Goal: Navigation & Orientation: Find specific page/section

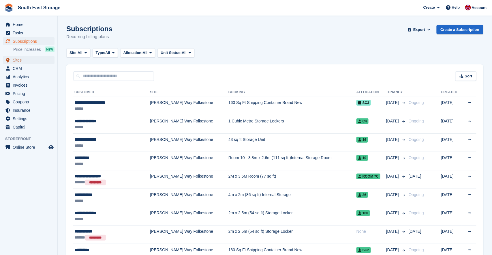
click at [19, 60] on span "Sites" at bounding box center [30, 60] width 35 height 8
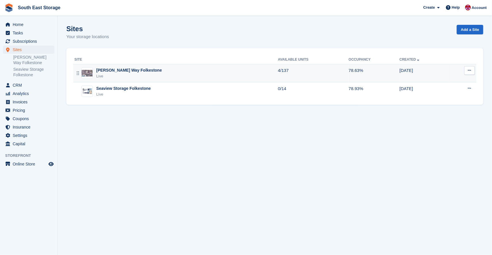
click at [116, 72] on div "[PERSON_NAME] Way Folkestone" at bounding box center [128, 70] width 65 height 6
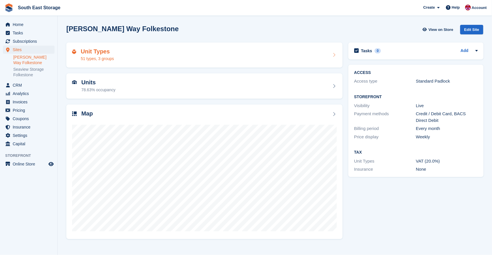
click at [224, 54] on div "Unit Types 51 types, 3 groups" at bounding box center [204, 55] width 265 height 14
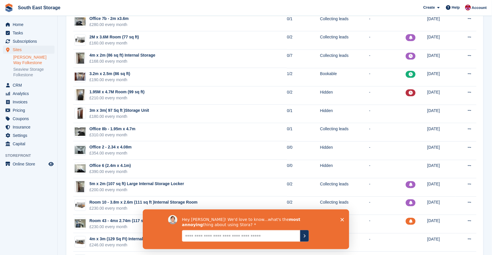
scroll to position [446, 0]
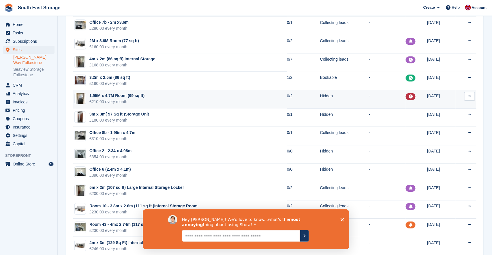
click at [175, 95] on td "1.95M x 4.7M Room (99 sq ft) £210.00 every month" at bounding box center [180, 99] width 214 height 18
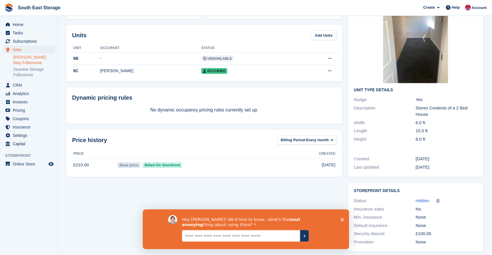
scroll to position [66, 0]
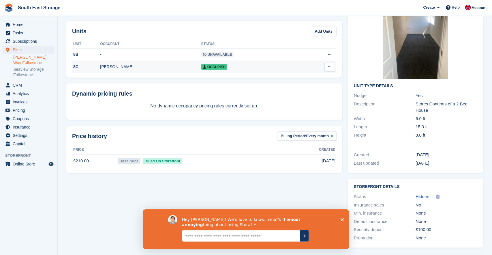
click at [96, 65] on div "8C" at bounding box center [86, 67] width 28 height 6
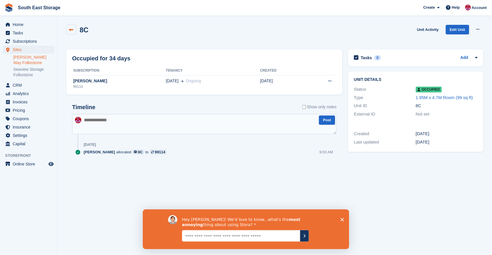
click at [71, 28] on icon at bounding box center [71, 30] width 4 height 4
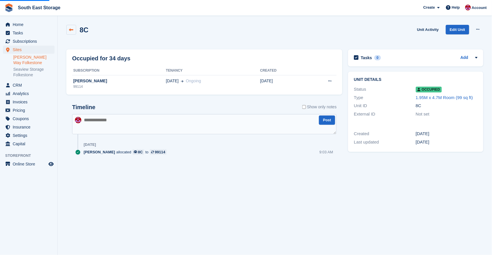
click at [71, 28] on icon at bounding box center [71, 30] width 4 height 4
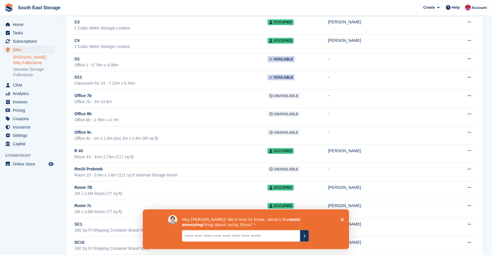
scroll to position [2184, 0]
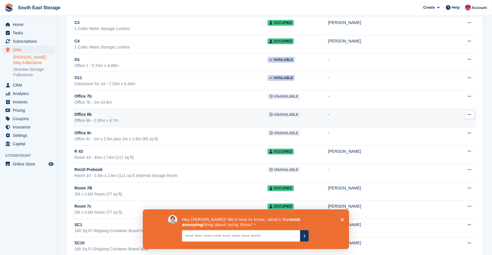
click at [261, 114] on div "Office 8b" at bounding box center [170, 114] width 193 height 6
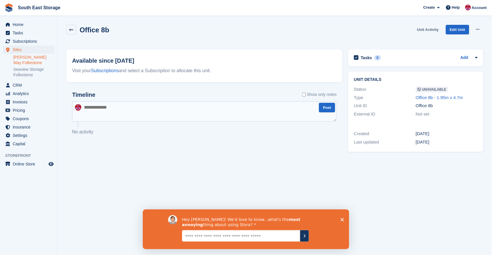
click at [431, 28] on link "Unit Activity" at bounding box center [428, 30] width 26 height 10
